Goal: Transaction & Acquisition: Purchase product/service

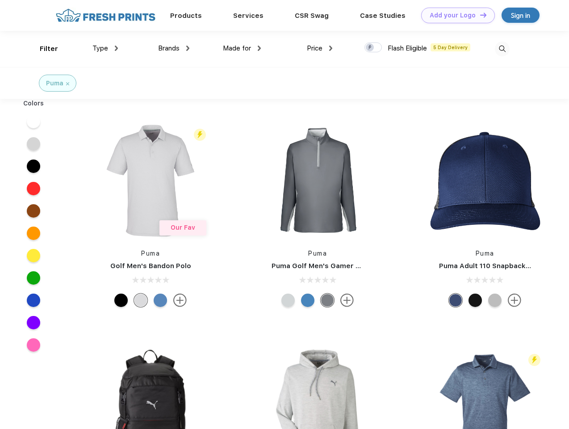
click at [455, 15] on link "Add your Logo Design Tool" at bounding box center [458, 16] width 74 height 16
click at [0, 0] on div "Design Tool" at bounding box center [0, 0] width 0 height 0
click at [479, 15] on link "Add your Logo Design Tool" at bounding box center [458, 16] width 74 height 16
click at [43, 49] on div "Filter" at bounding box center [49, 49] width 18 height 10
click at [105, 48] on span "Type" at bounding box center [100, 48] width 16 height 8
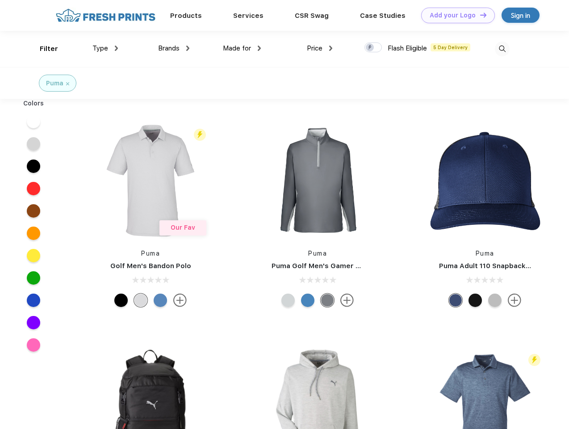
click at [174, 48] on span "Brands" at bounding box center [168, 48] width 21 height 8
click at [242, 48] on span "Made for" at bounding box center [237, 48] width 28 height 8
click at [320, 48] on span "Price" at bounding box center [315, 48] width 16 height 8
click at [373, 48] on div at bounding box center [372, 47] width 17 height 10
click at [370, 48] on input "checkbox" at bounding box center [367, 45] width 6 height 6
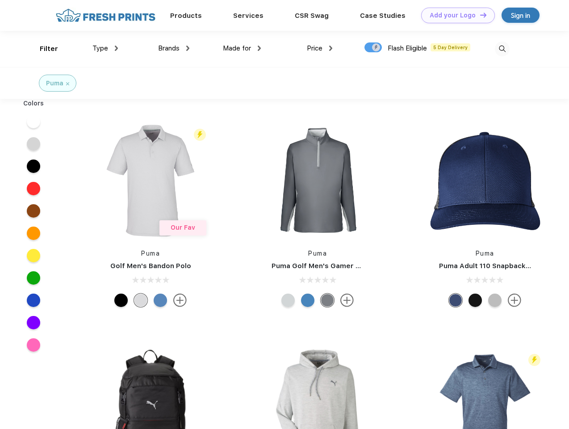
click at [502, 49] on img at bounding box center [502, 49] width 15 height 15
